Goal: Task Accomplishment & Management: Complete application form

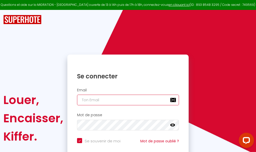
click at [115, 98] on input "email" at bounding box center [128, 100] width 102 height 11
type input "m"
checkbox input "true"
type input "ma"
checkbox input "true"
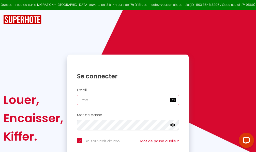
type input "mar"
checkbox input "true"
type input "marc"
checkbox input "true"
type input "marcd"
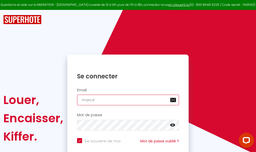
checkbox input "true"
type input "marcdp"
checkbox input "true"
type input "marcdpo"
checkbox input "true"
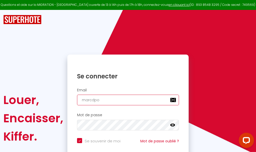
type input "marcdpoz"
checkbox input "true"
type input "marcdpoz."
checkbox input "true"
type input "marcdpoz.l"
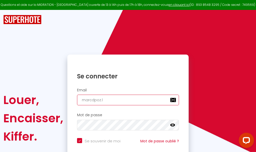
checkbox input "true"
type input "marcdpoz.lo"
checkbox input "true"
type input "marcdpoz.loc"
checkbox input "true"
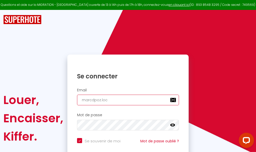
type input "marcdpoz.loca"
checkbox input "true"
type input "marcdpoz.locat"
checkbox input "true"
type input "marcdpoz.locati"
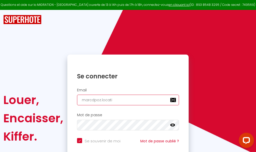
checkbox input "true"
type input "marcdpoz.locatio"
checkbox input "true"
type input "marcdpoz.location"
checkbox input "true"
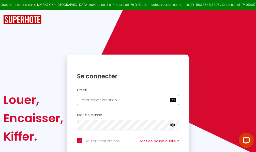
type input "marcdpoz.location@"
checkbox input "true"
type input "marcdpoz.location@g"
checkbox input "true"
type input "marcdpoz.location@gm"
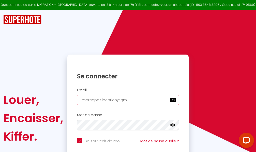
checkbox input "true"
type input "marcdpoz.location@gma"
checkbox input "true"
type input "marcdpoz.location@gmai"
checkbox input "true"
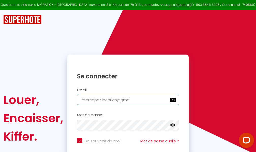
type input "[EMAIL_ADDRESS]"
checkbox input "true"
type input "[EMAIL_ADDRESS]."
checkbox input "true"
type input "marcdpoz.location@gmail.c"
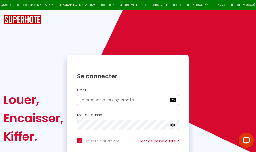
checkbox input "true"
type input "[EMAIL_ADDRESS][DOMAIN_NAME]"
checkbox input "true"
type input "[EMAIL_ADDRESS][DOMAIN_NAME]"
checkbox input "true"
